Goal: Check status: Check status

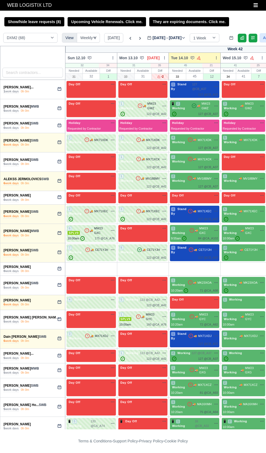
select select "1"
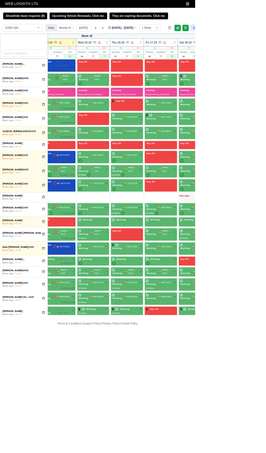
scroll to position [0, 119]
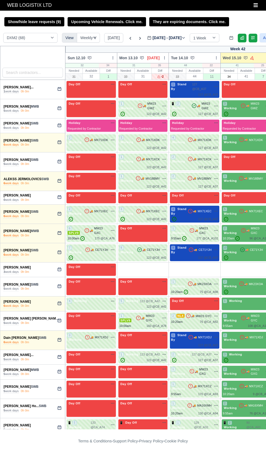
select select "1"
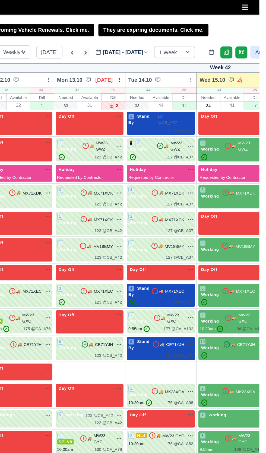
click at [140, 37] on icon at bounding box center [140, 38] width 5 height 5
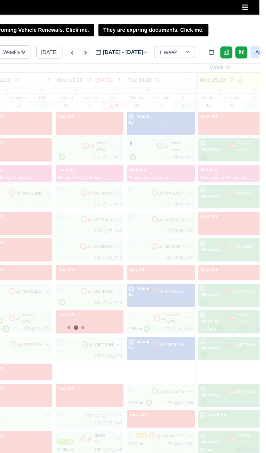
type input "[DATE]"
